Goal: Task Accomplishment & Management: Complete application form

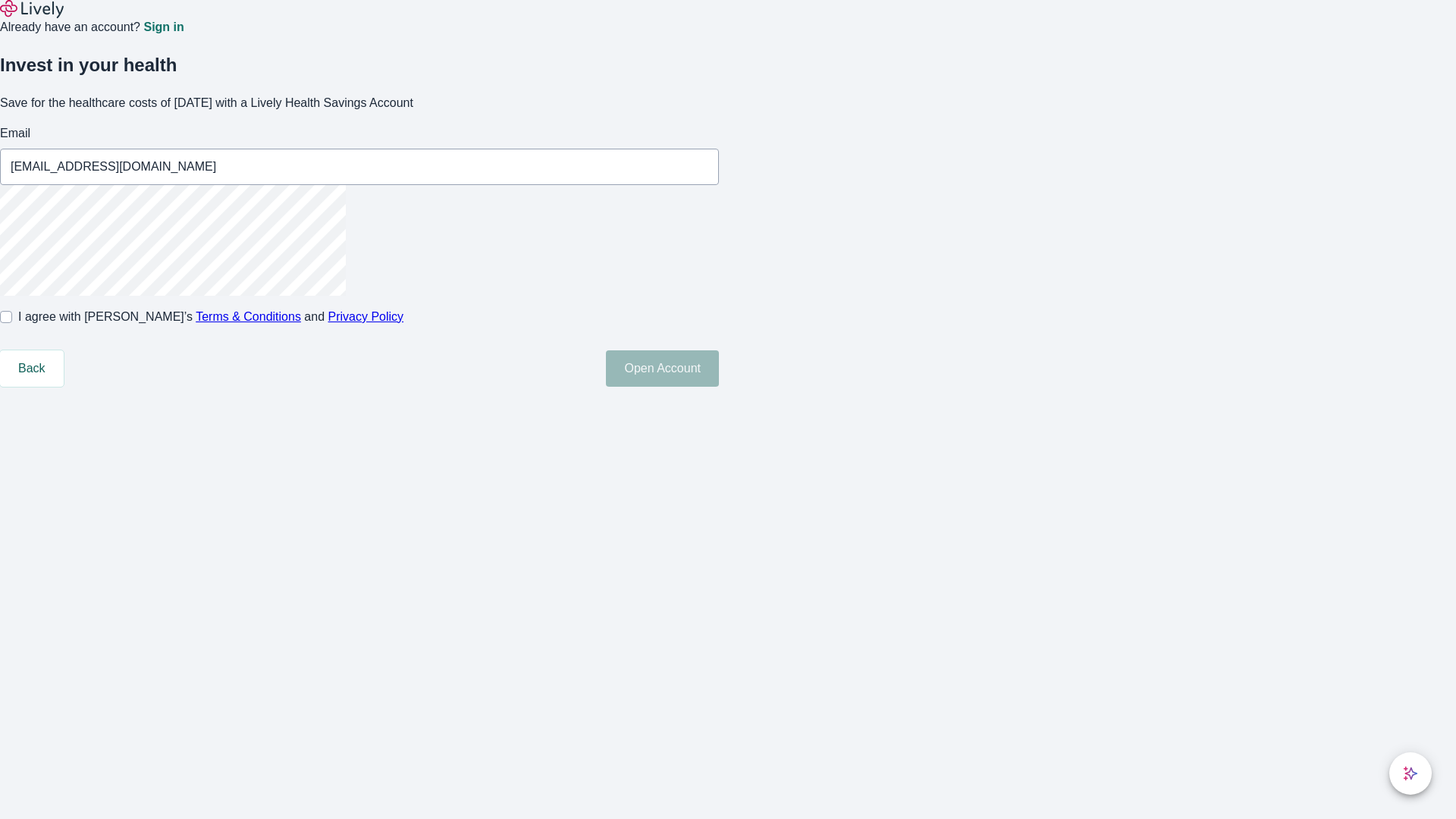
click at [12, 323] on input "I agree with Lively’s Terms & Conditions and Privacy Policy" at bounding box center [6, 317] width 12 height 12
checkbox input "true"
click at [719, 387] on button "Open Account" at bounding box center [662, 368] width 113 height 36
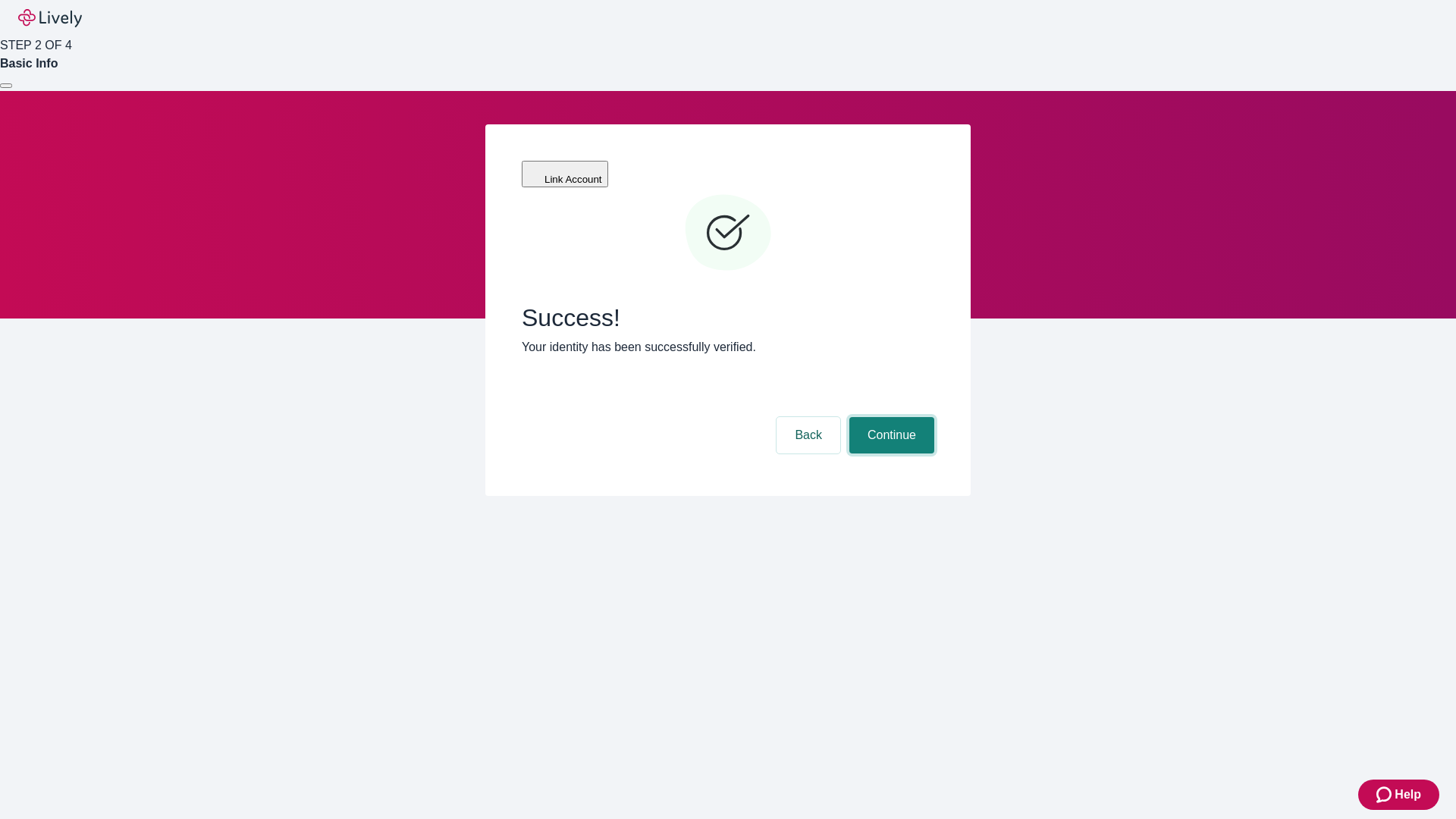
click at [890, 417] on button "Continue" at bounding box center [892, 435] width 85 height 36
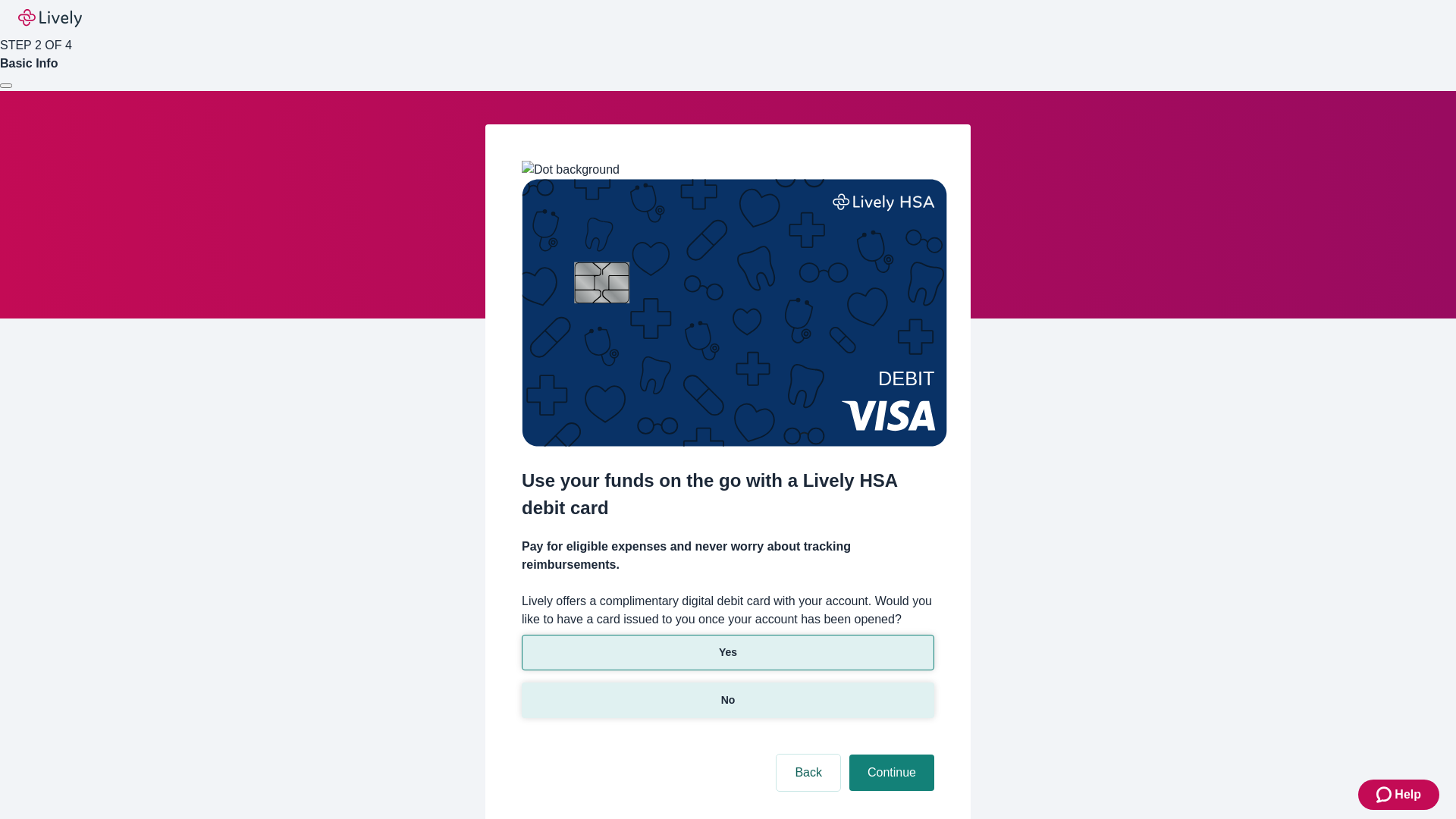
click at [728, 693] on p "No" at bounding box center [728, 700] width 14 height 16
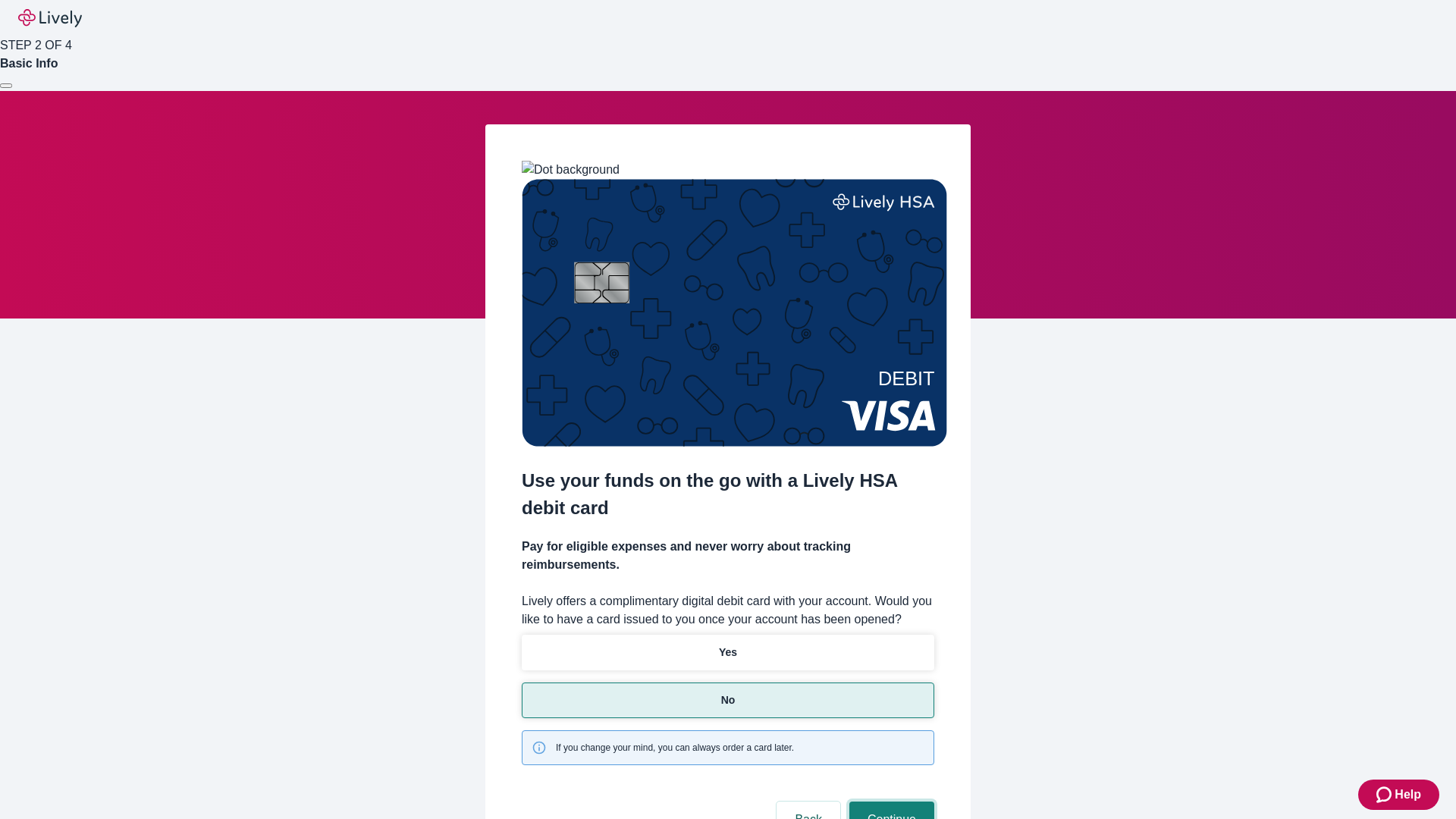
click at [890, 801] on button "Continue" at bounding box center [892, 819] width 85 height 36
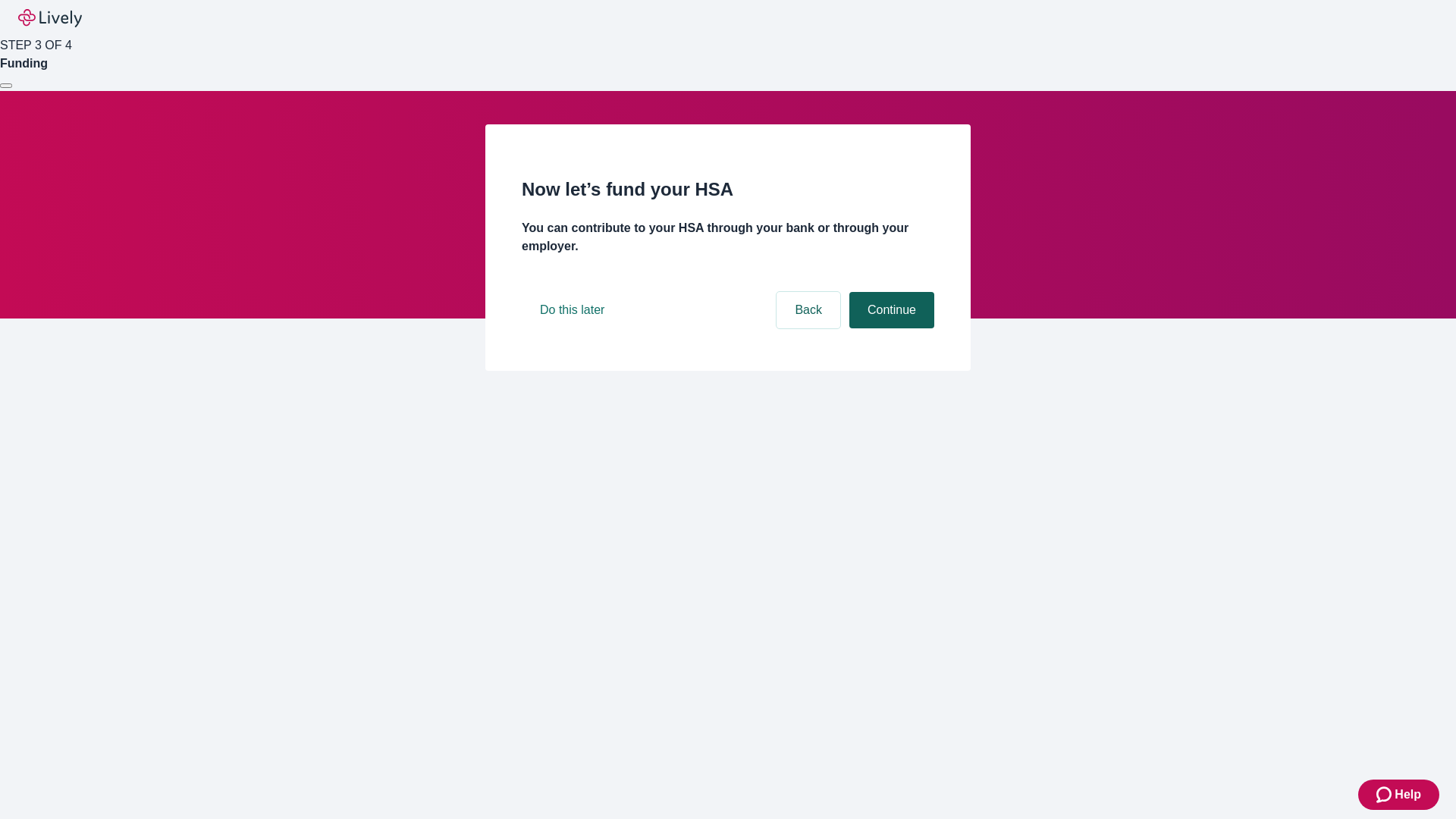
click at [890, 328] on button "Continue" at bounding box center [892, 310] width 85 height 36
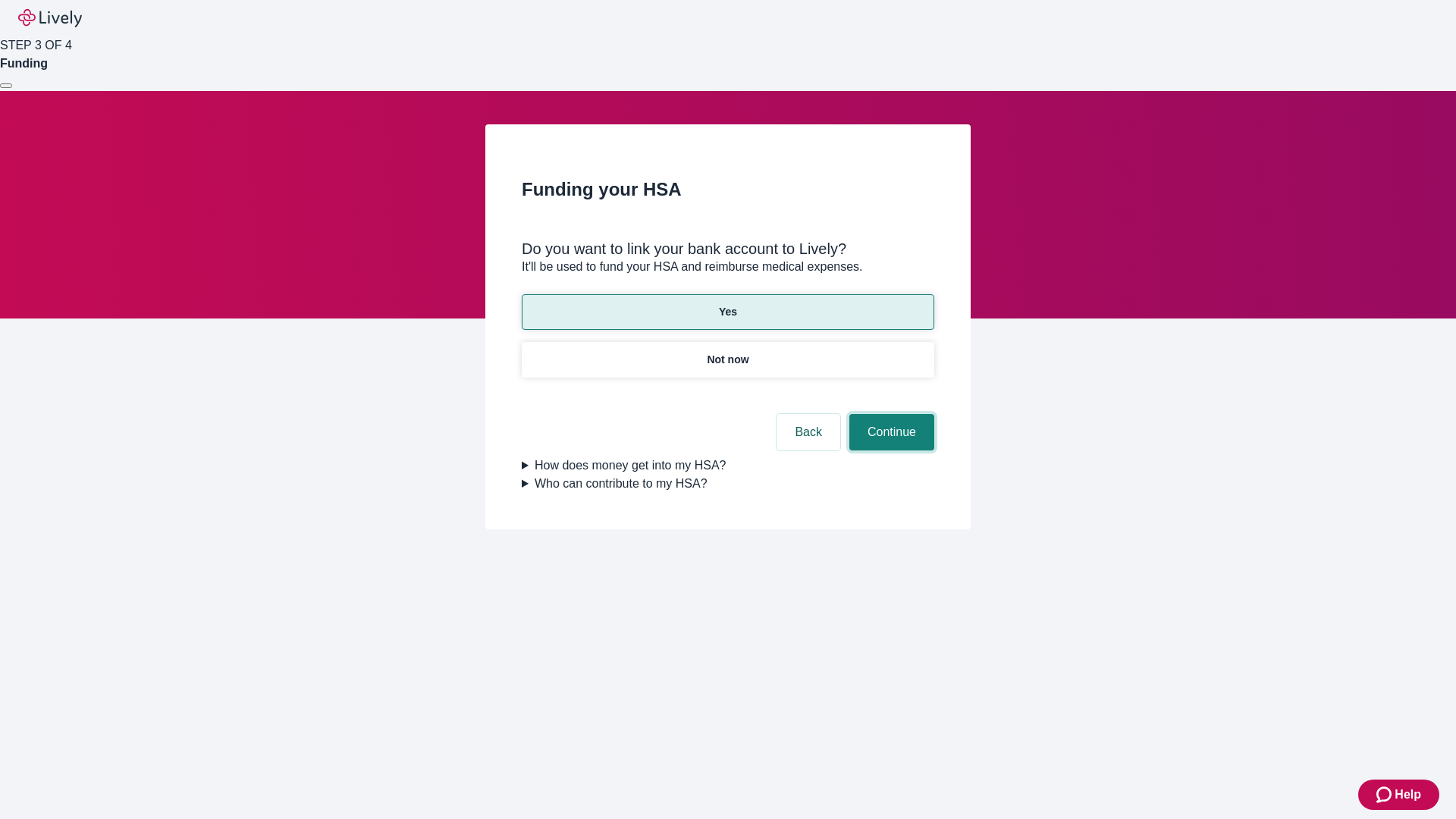
click at [890, 414] on button "Continue" at bounding box center [892, 432] width 85 height 36
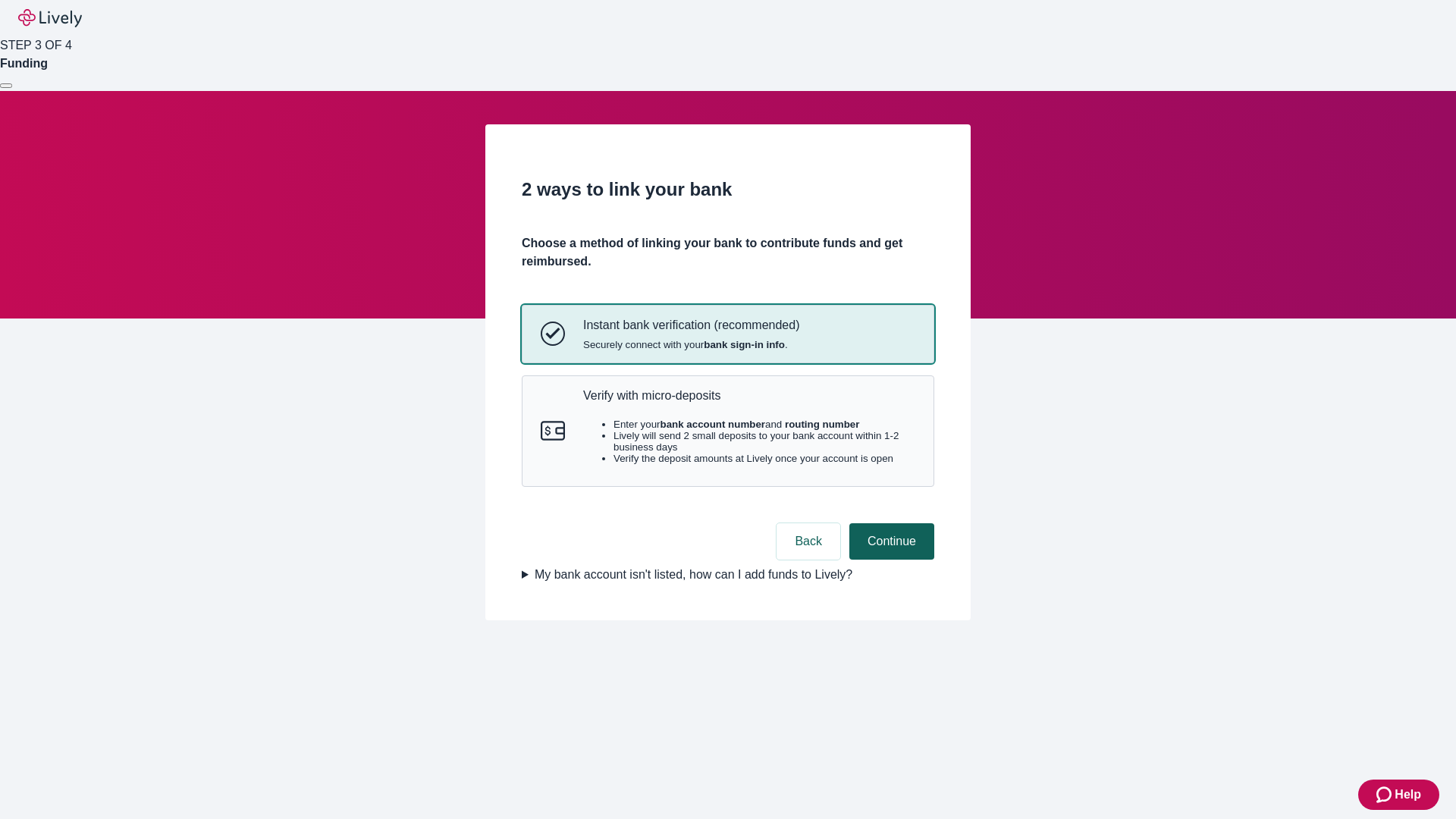
click at [749, 402] on p "Verify with micro-deposits" at bounding box center [749, 395] width 332 height 14
click at [890, 559] on button "Continue" at bounding box center [892, 541] width 85 height 36
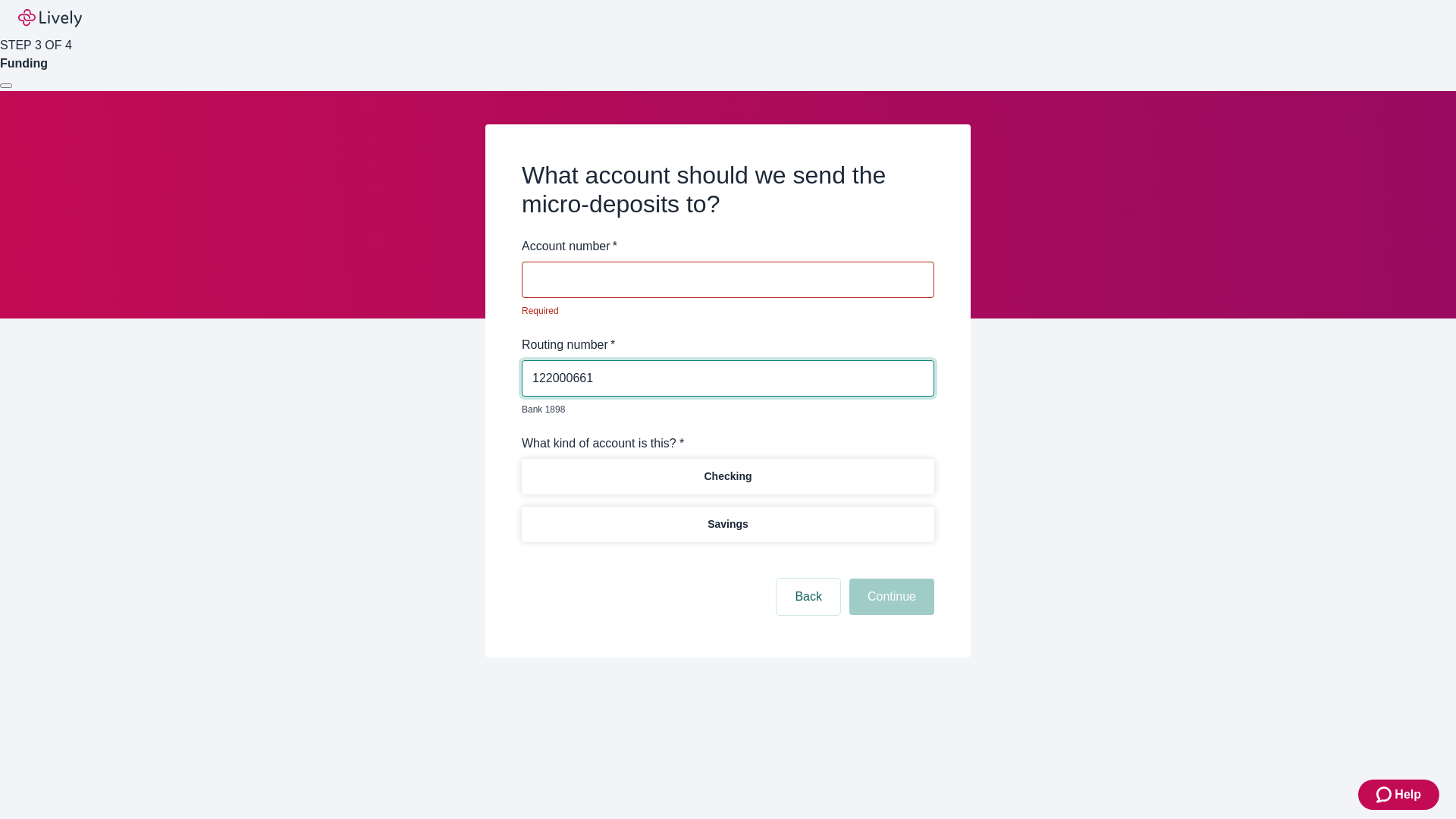
type input "122000661"
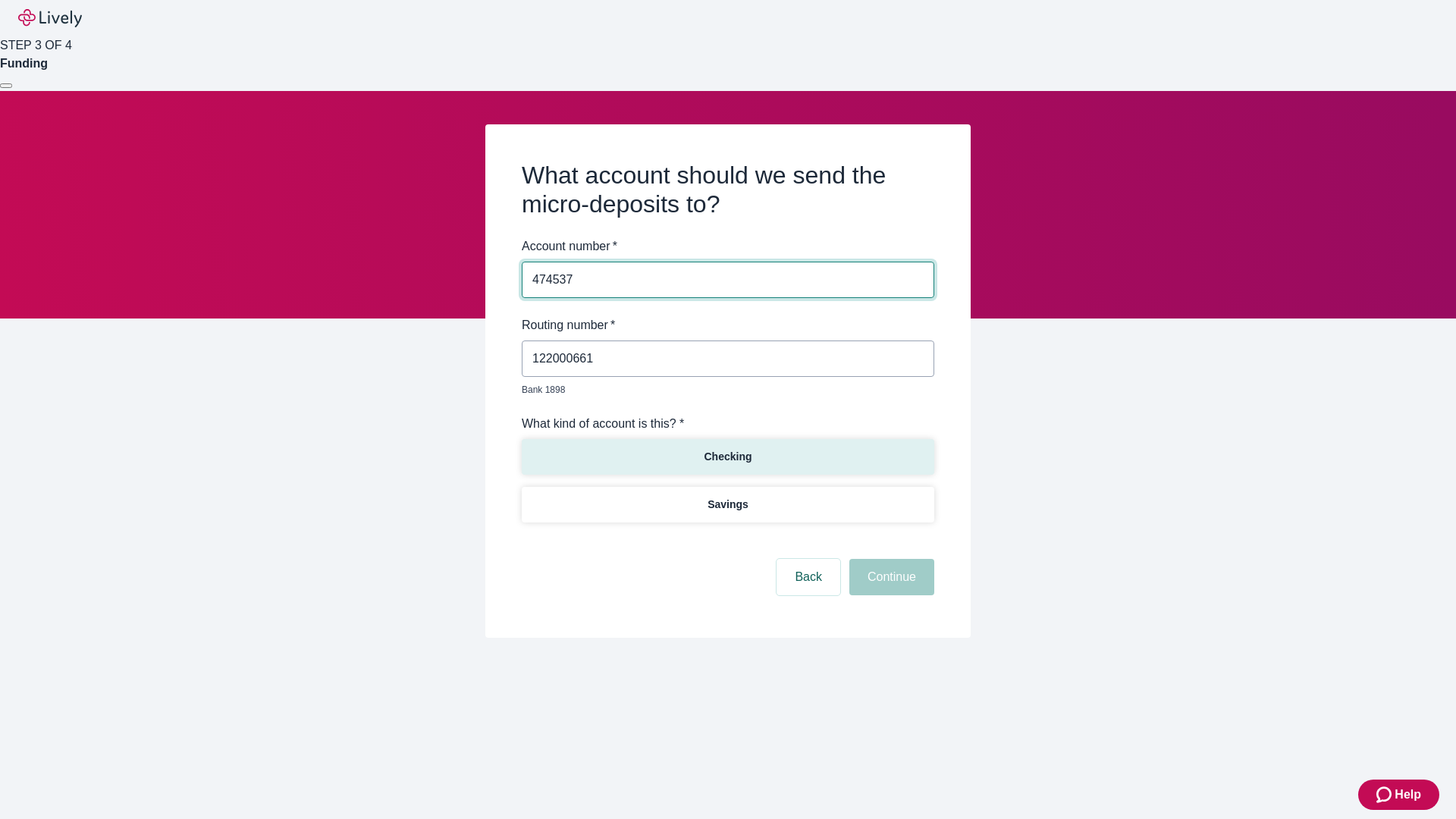
type input "474537"
click at [728, 449] on p "Checking" at bounding box center [728, 457] width 48 height 16
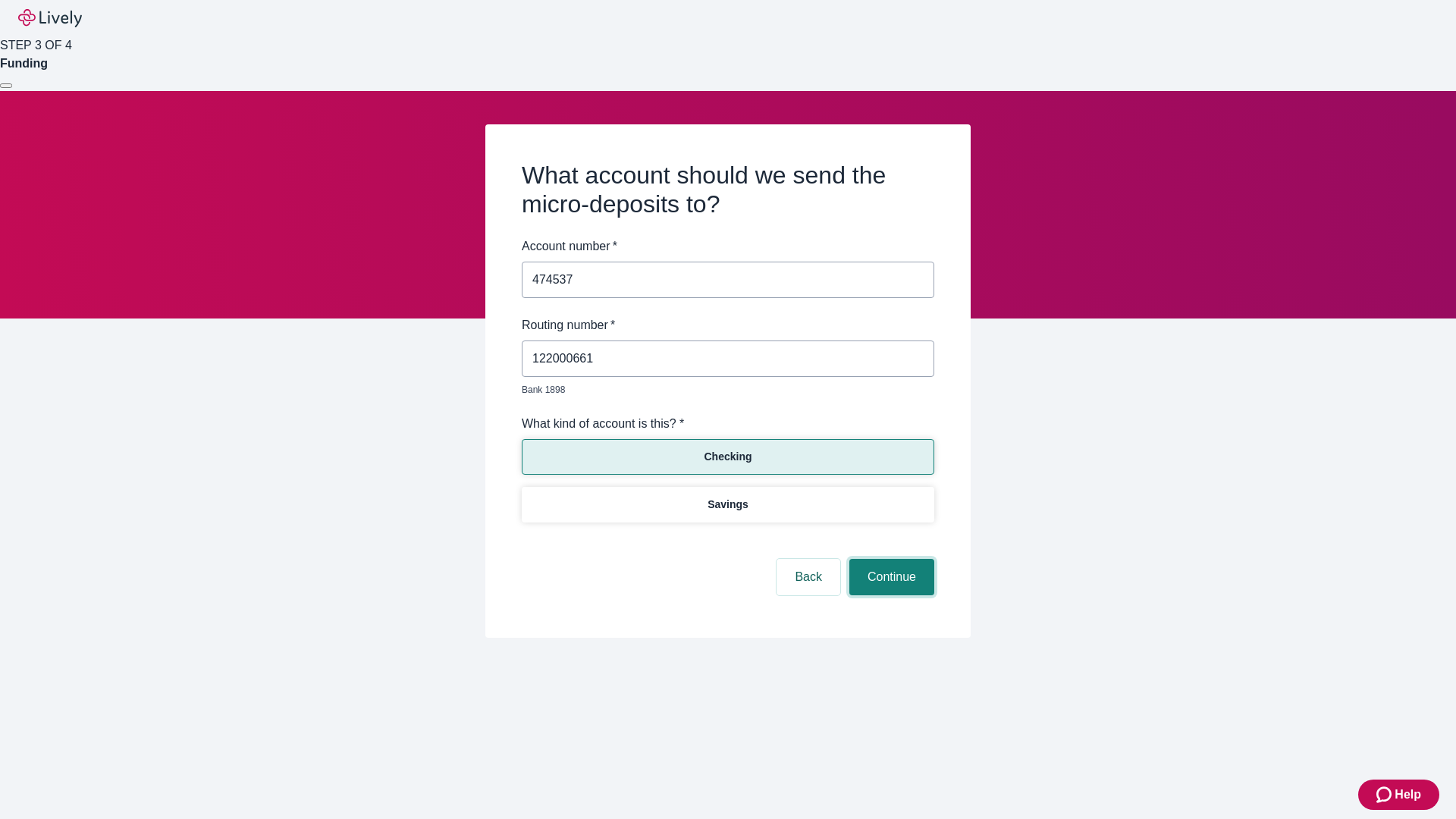
click at [890, 559] on button "Continue" at bounding box center [892, 576] width 85 height 36
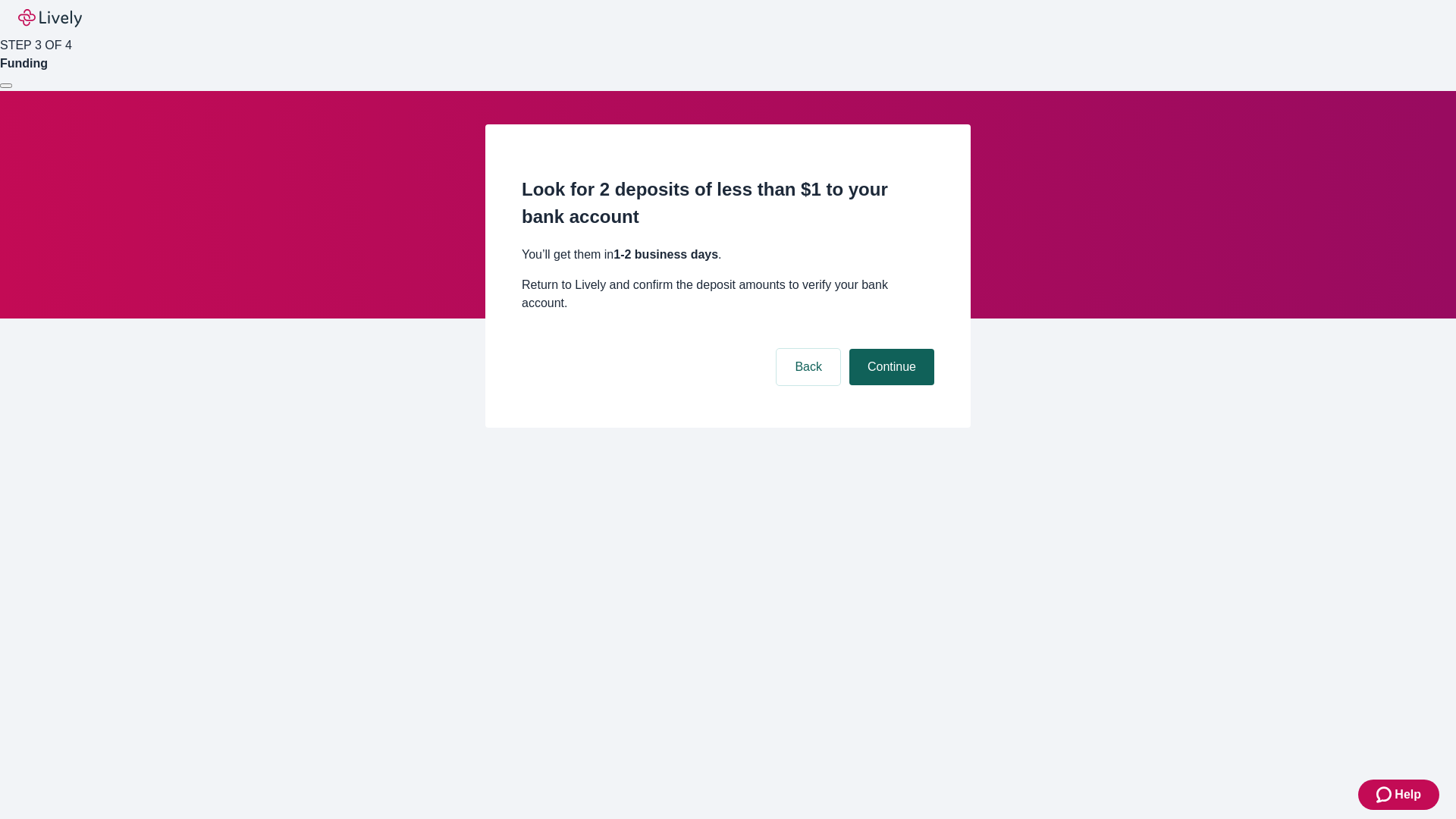
click at [890, 349] on button "Continue" at bounding box center [892, 367] width 85 height 36
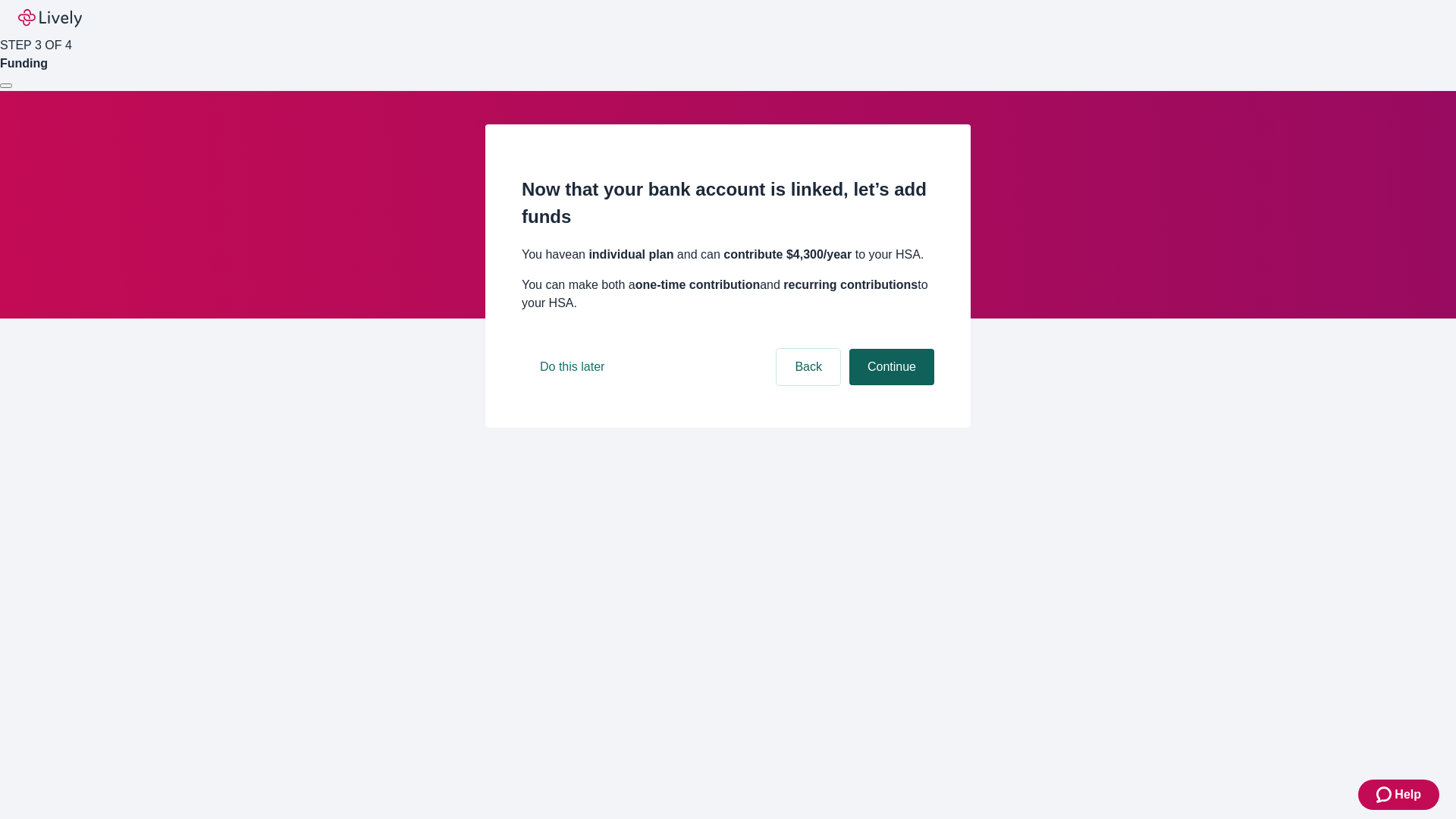
click at [890, 385] on button "Continue" at bounding box center [892, 367] width 85 height 36
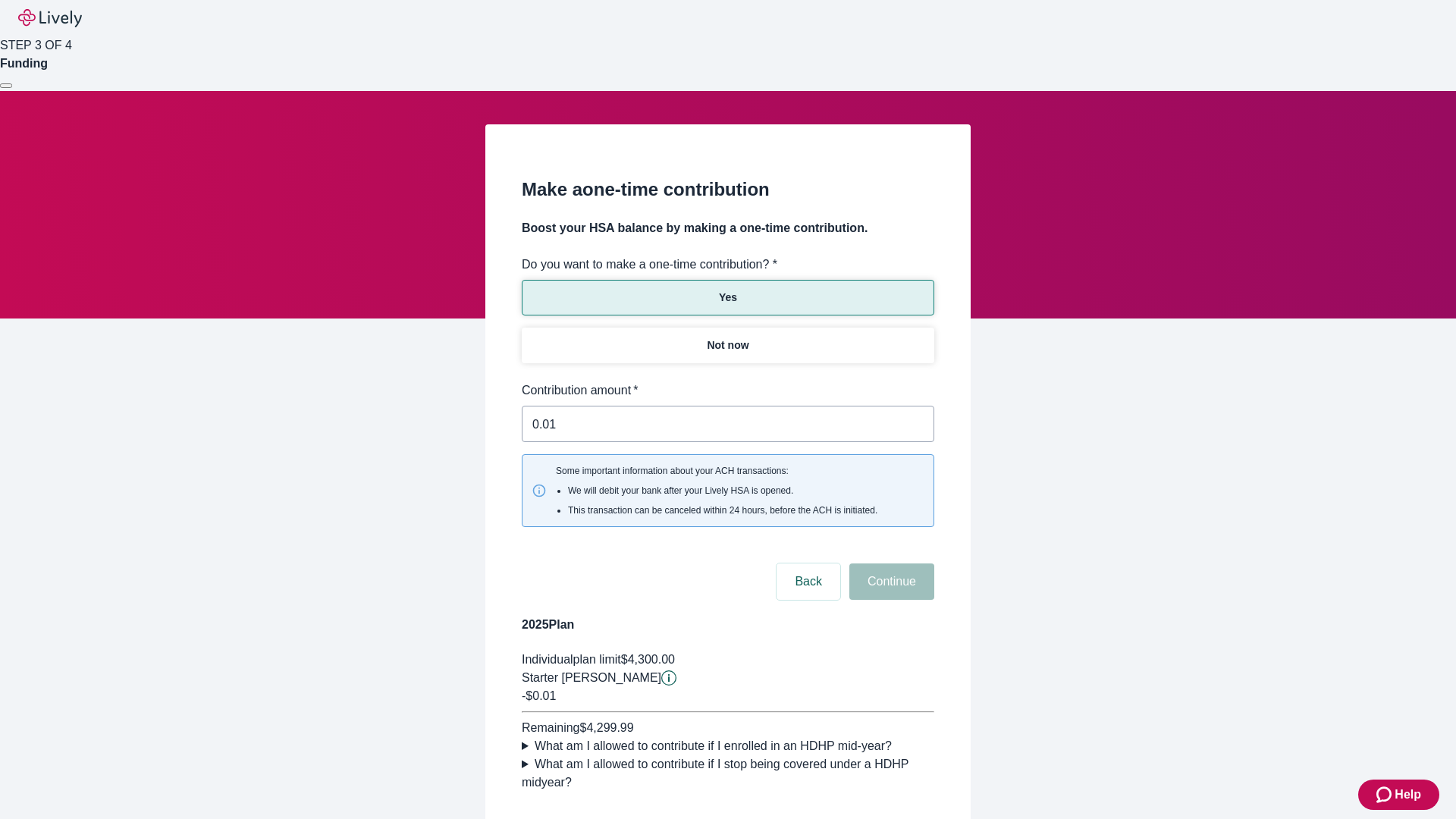
type input "0.01"
click at [890, 564] on button "Continue" at bounding box center [892, 581] width 85 height 36
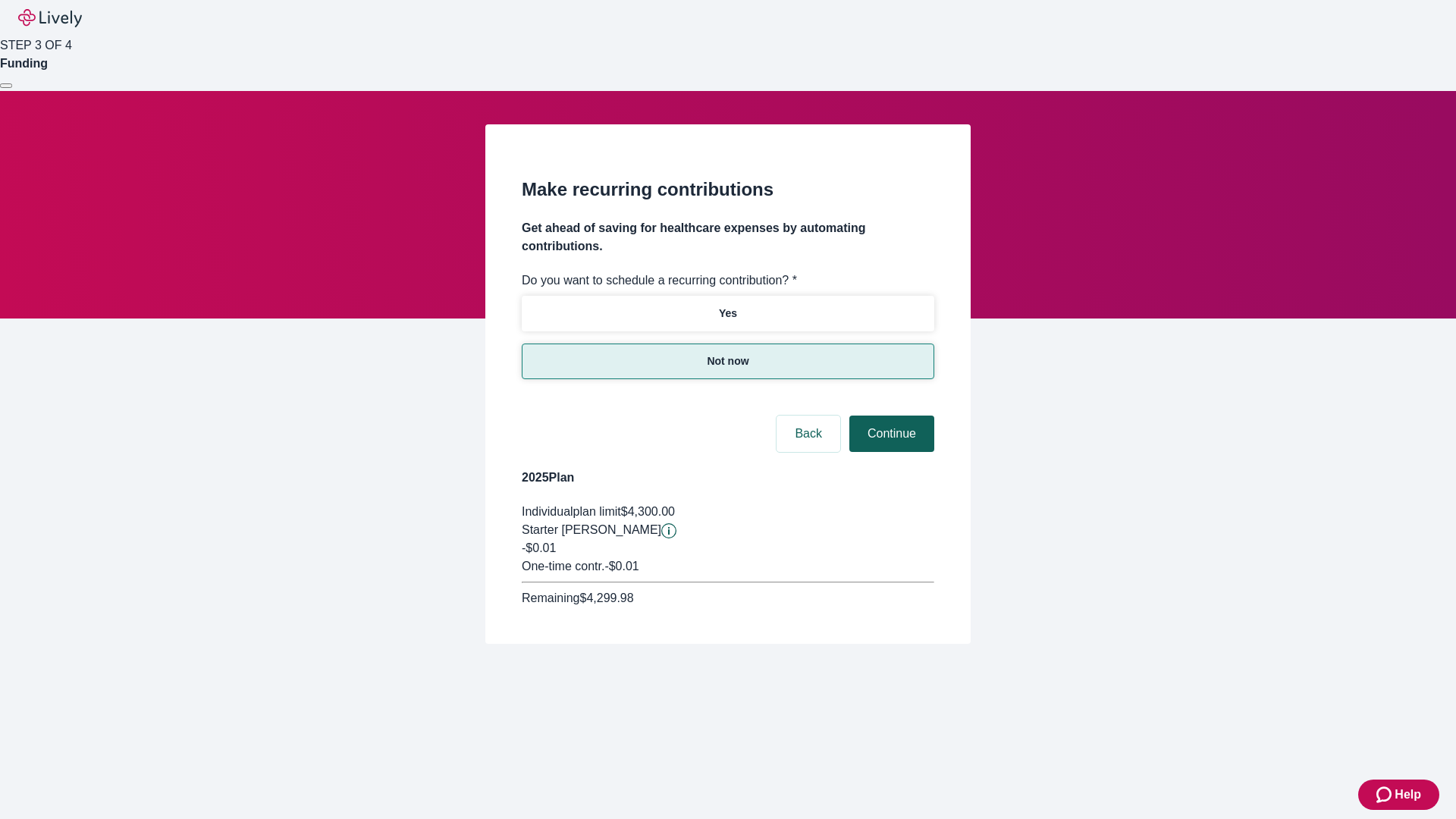
click at [890, 416] on button "Continue" at bounding box center [892, 434] width 85 height 36
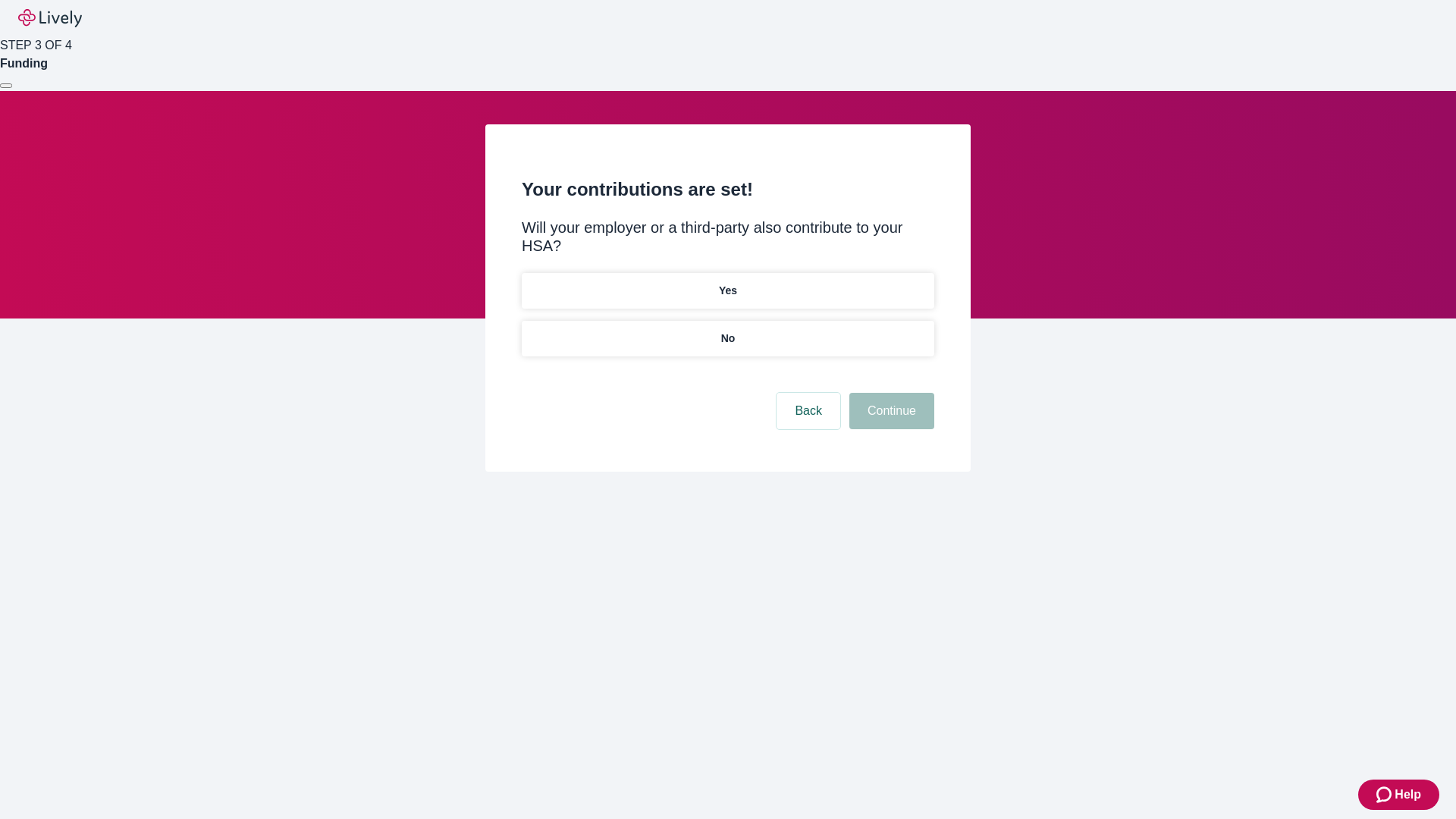
click at [728, 331] on p "No" at bounding box center [728, 339] width 14 height 16
click at [890, 393] on button "Continue" at bounding box center [892, 411] width 85 height 36
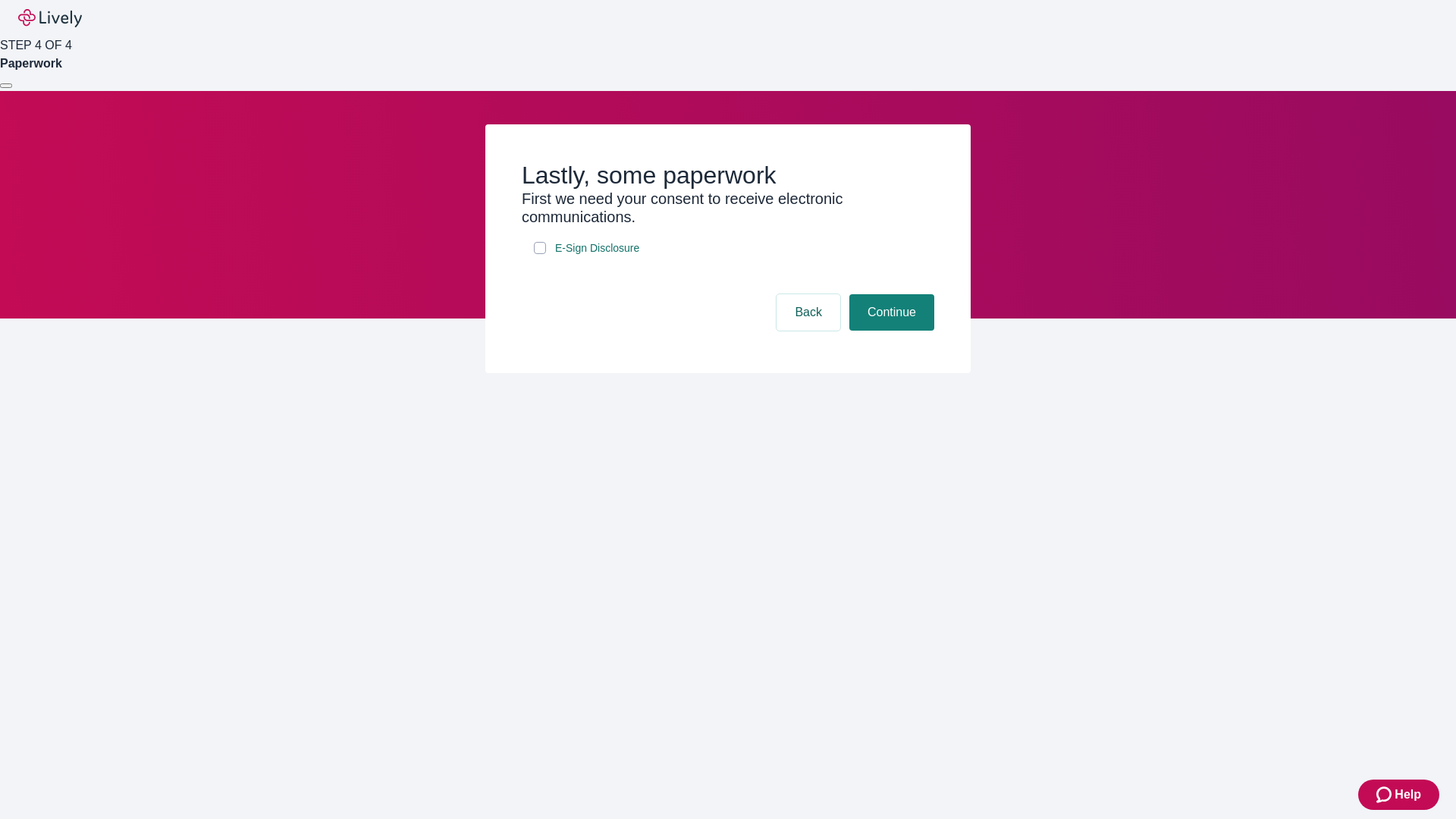
click at [540, 254] on input "E-Sign Disclosure" at bounding box center [540, 248] width 12 height 12
checkbox input "true"
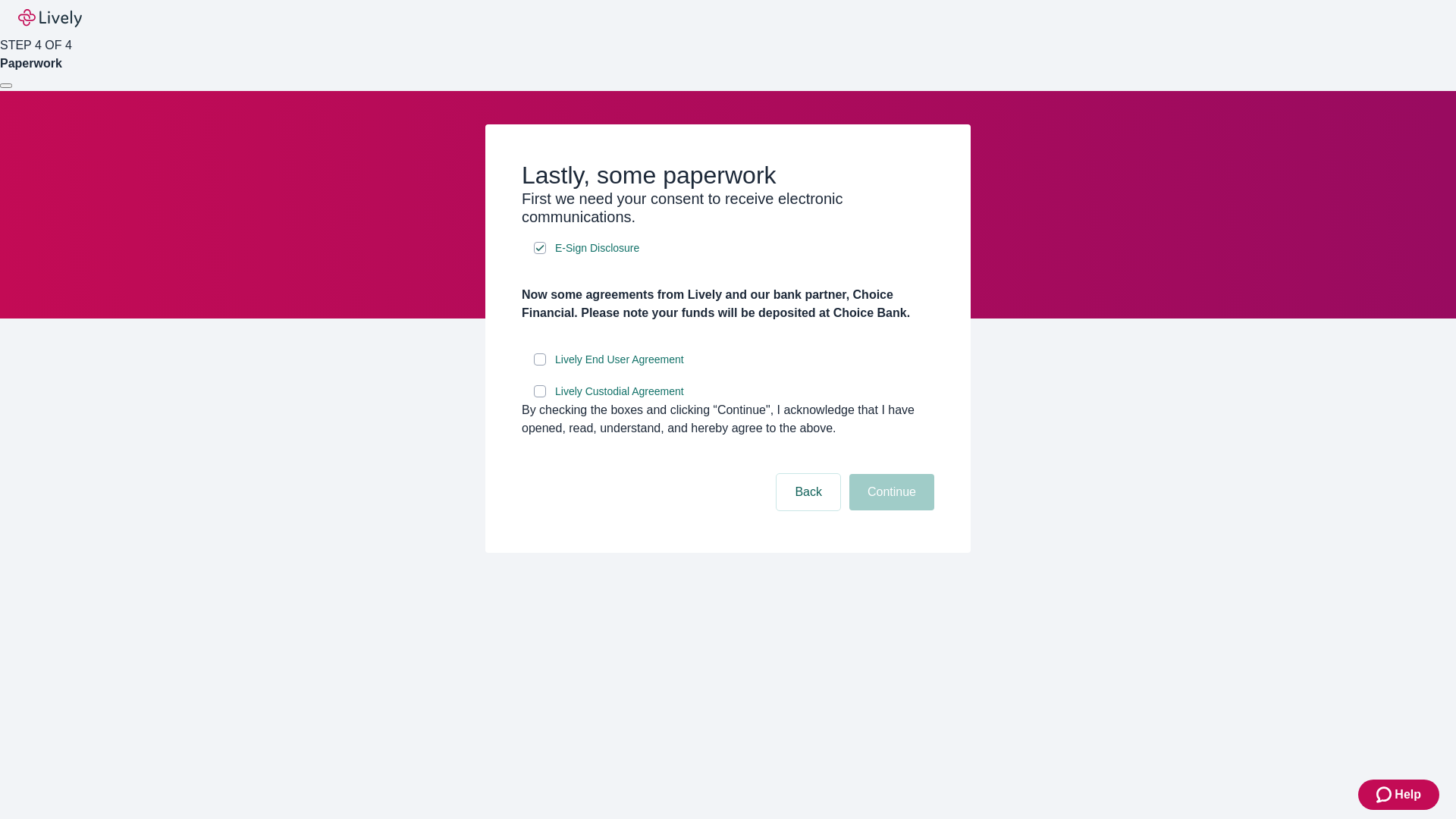
click at [540, 366] on input "Lively End User Agreement" at bounding box center [540, 359] width 12 height 12
checkbox input "true"
click at [540, 397] on input "Lively Custodial Agreement" at bounding box center [540, 391] width 12 height 12
checkbox input "true"
click at [890, 510] on button "Continue" at bounding box center [892, 491] width 85 height 36
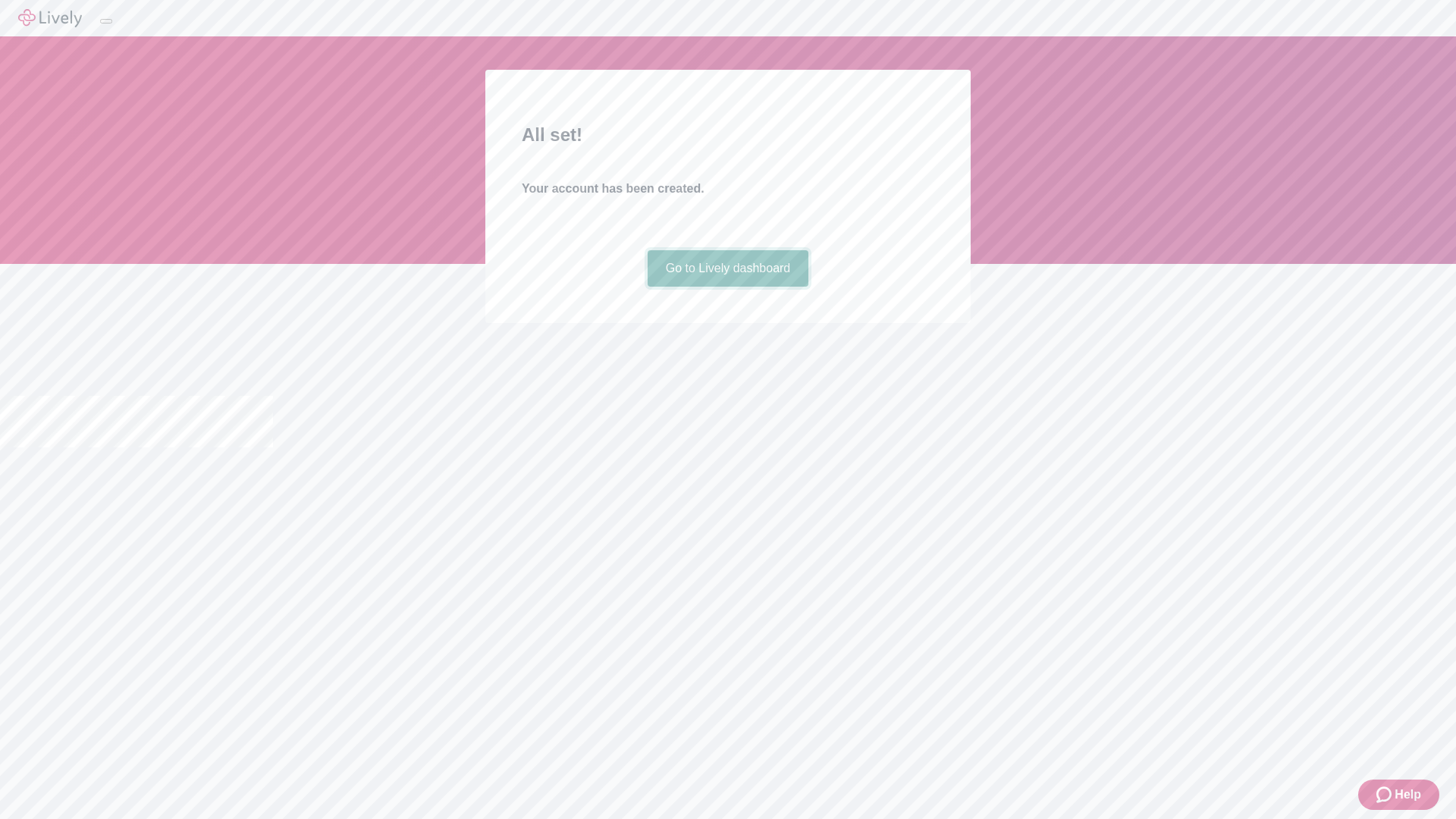
click at [728, 287] on link "Go to Lively dashboard" at bounding box center [728, 268] width 161 height 36
